Goal: Navigation & Orientation: Go to known website

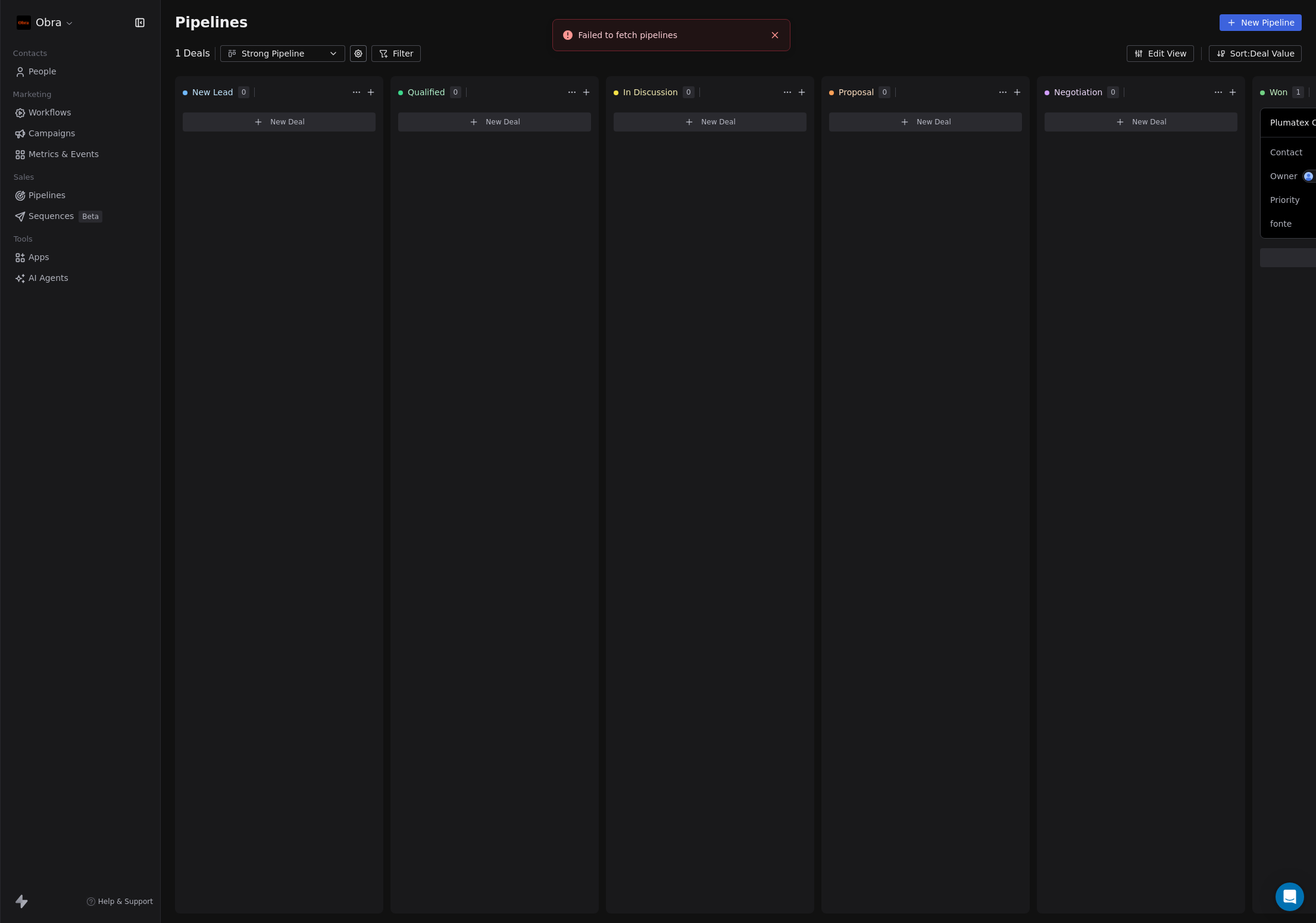
click at [483, 40] on div "Pipelines New Pipeline" at bounding box center [738, 23] width 1155 height 46
click at [50, 68] on span "People" at bounding box center [42, 72] width 28 height 12
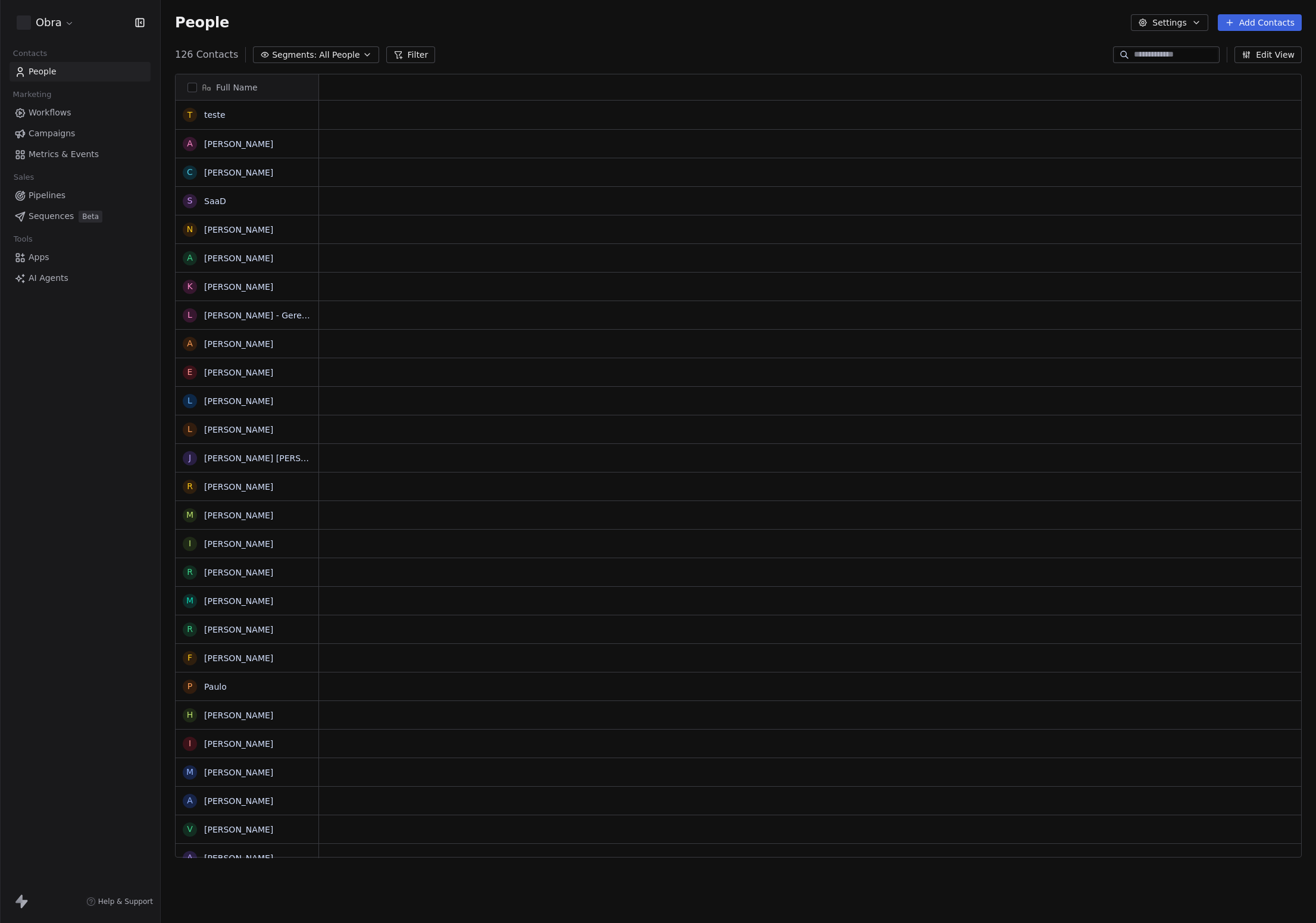
scroll to position [804, 1146]
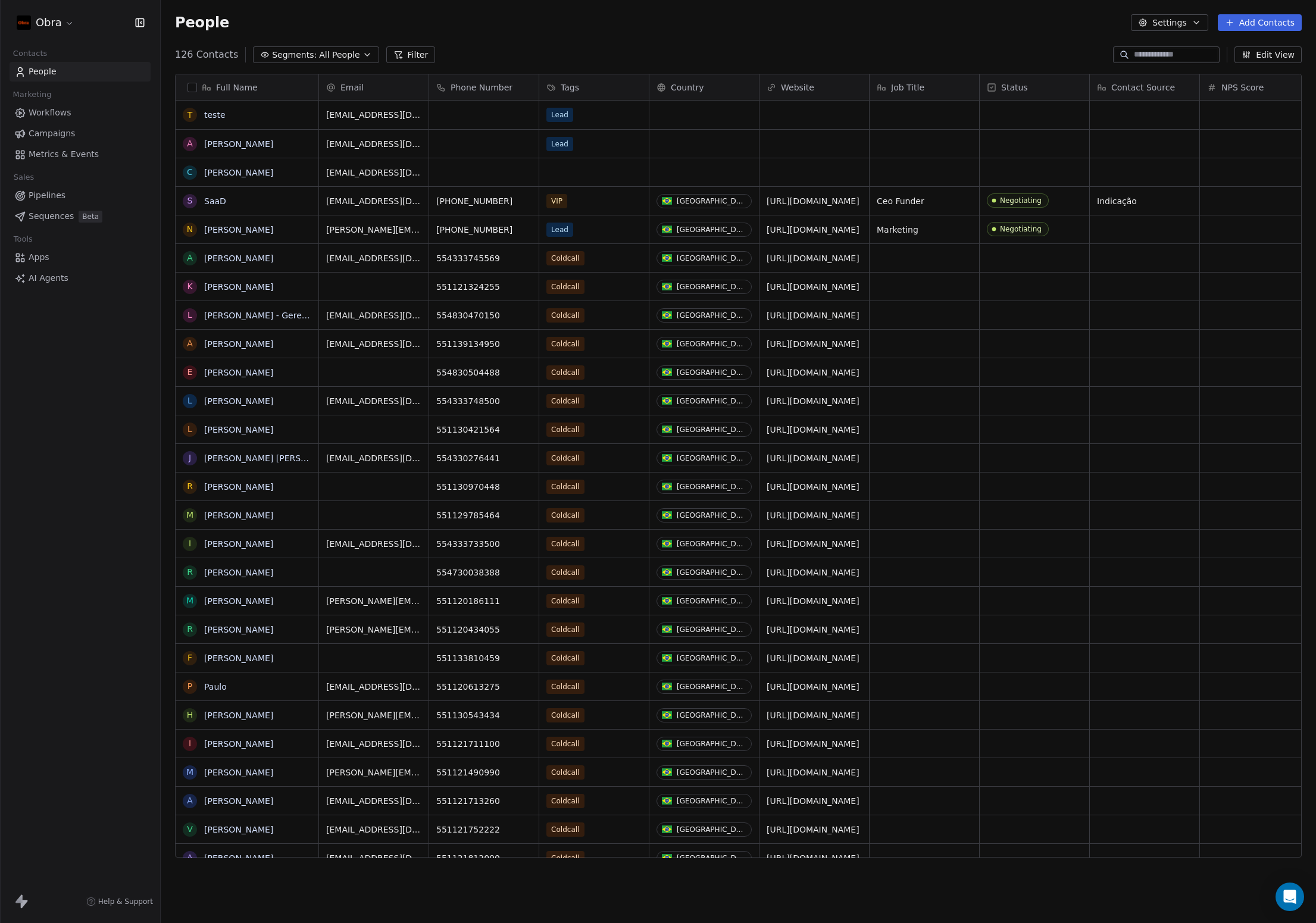
drag, startPoint x: 65, startPoint y: 391, endPoint x: 120, endPoint y: 390, distance: 55.0
click at [66, 391] on div "Obra Contacts People Marketing Workflows Campaigns Metrics & Events Sales Pipel…" at bounding box center [80, 462] width 160 height 923
click at [822, 314] on link "http://temconsignado.com.br" at bounding box center [813, 315] width 93 height 10
